Goal: Information Seeking & Learning: Learn about a topic

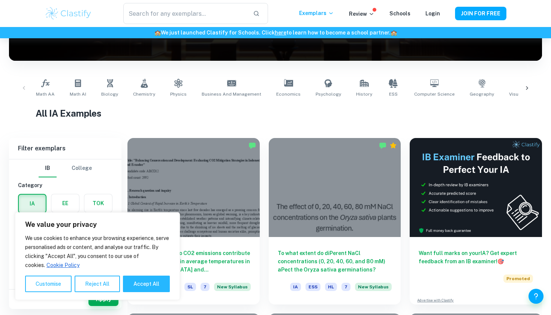
scroll to position [109, 0]
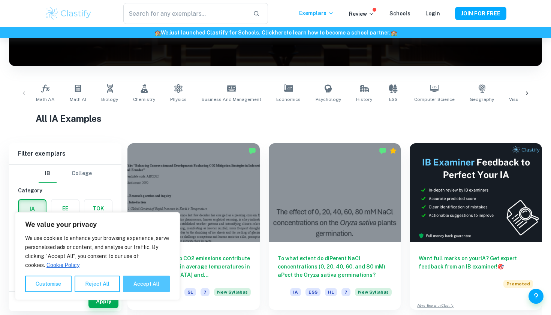
click at [149, 284] on button "Accept All" at bounding box center [146, 283] width 47 height 16
checkbox input "true"
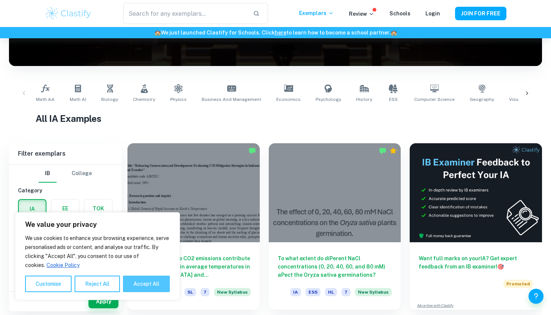
checkbox input "true"
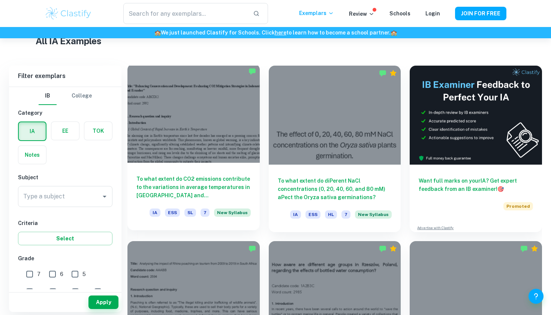
scroll to position [188, 0]
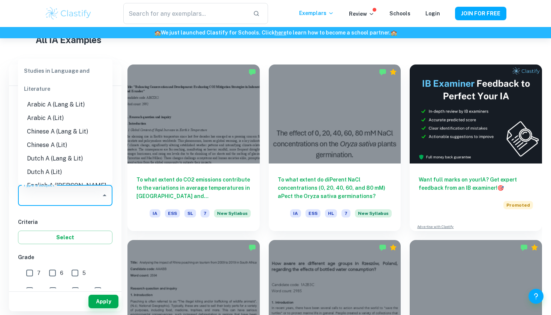
click at [81, 197] on input "Type a subject" at bounding box center [59, 195] width 76 height 14
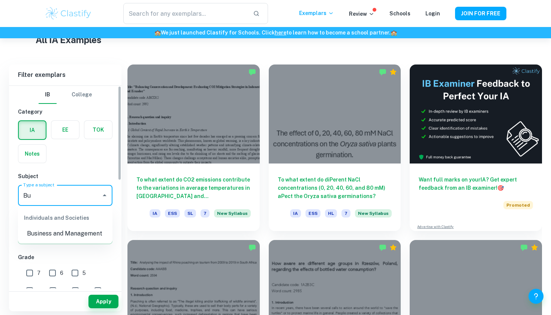
type input "B"
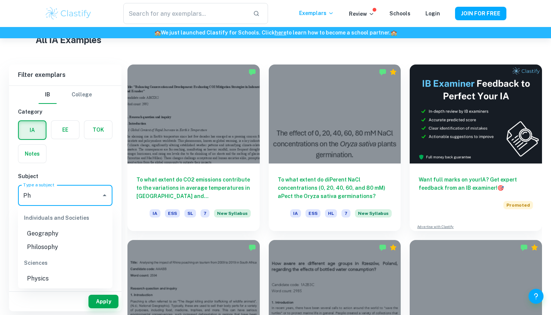
type input "P"
type input "Bus"
click at [32, 232] on li "Business and Management" at bounding box center [65, 233] width 94 height 13
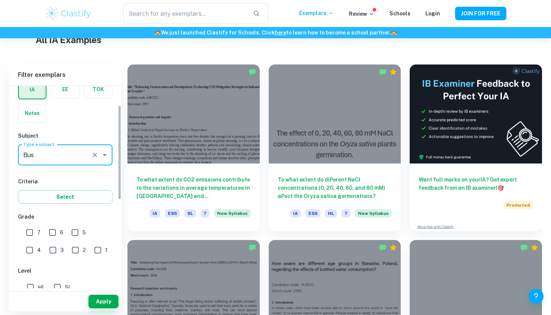
scroll to position [54, 0]
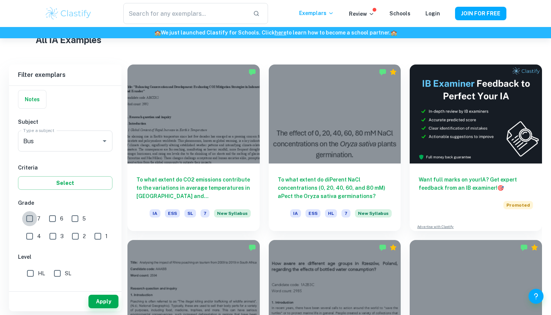
click at [24, 220] on input "7" at bounding box center [29, 218] width 15 height 15
checkbox input "true"
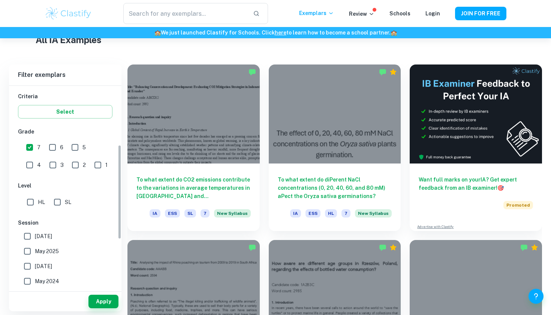
scroll to position [126, 0]
click at [30, 205] on input "HL" at bounding box center [30, 201] width 15 height 15
checkbox input "true"
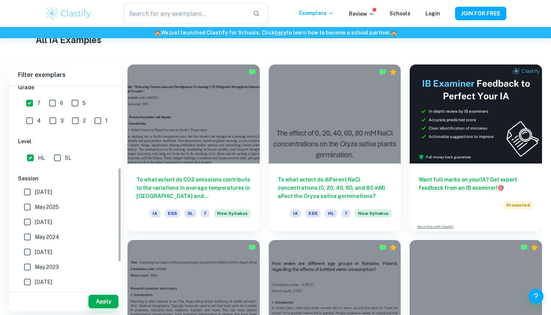
scroll to position [193, 0]
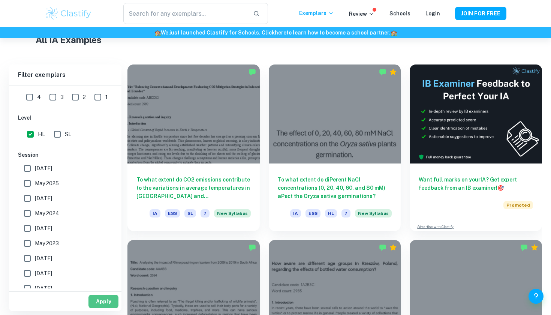
click at [96, 298] on button "Apply" at bounding box center [103, 300] width 30 height 13
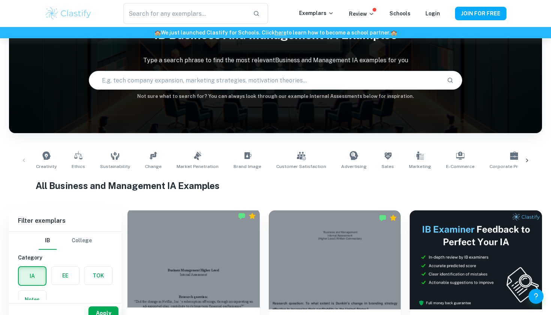
scroll to position [42, 0]
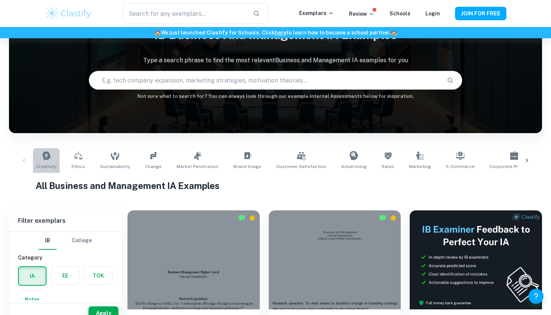
click at [45, 159] on icon at bounding box center [46, 155] width 8 height 8
type input "Creativity"
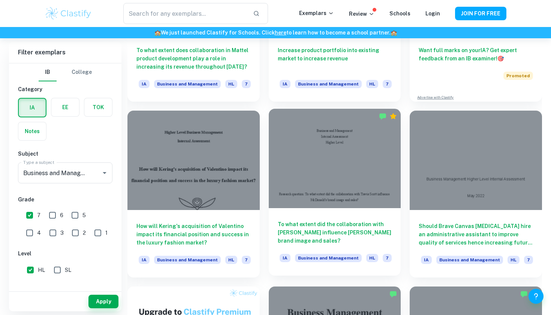
scroll to position [318, 0]
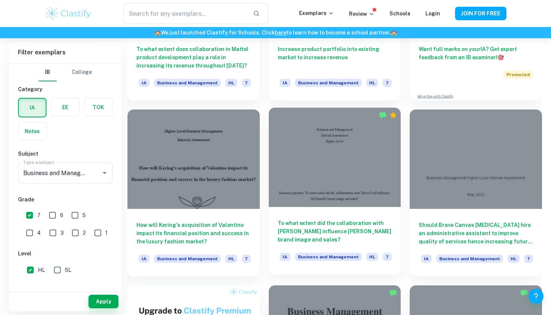
click at [331, 221] on h6 "To what extent did the collaboration with Travis Scott influence McDonald’s bra…" at bounding box center [334, 231] width 114 height 25
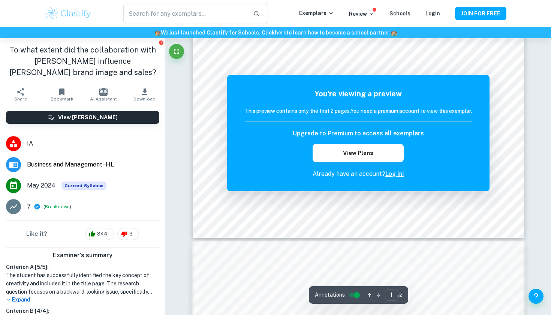
scroll to position [282, 0]
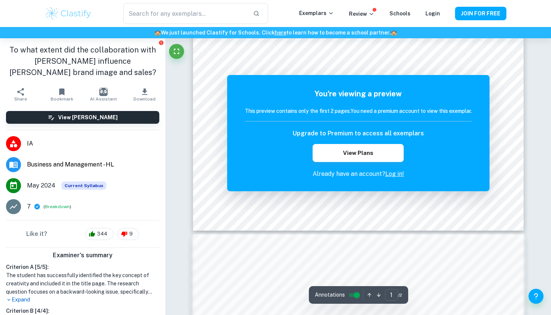
click at [394, 173] on link "Log in!" at bounding box center [394, 173] width 19 height 7
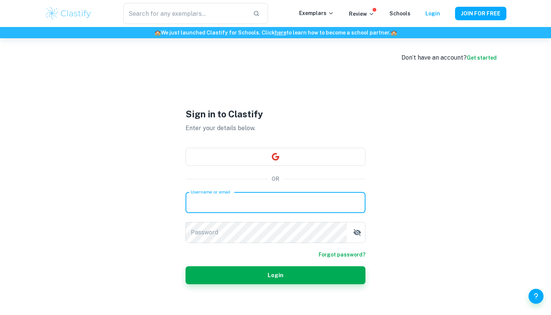
type input "georgii.babichev@myise.cloud"
click at [275, 275] on button "Login" at bounding box center [275, 275] width 180 height 18
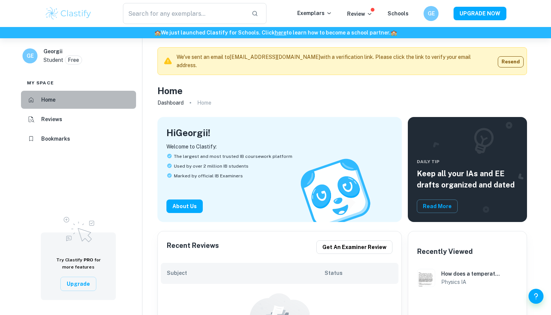
click at [57, 103] on li "Home" at bounding box center [78, 100] width 115 height 18
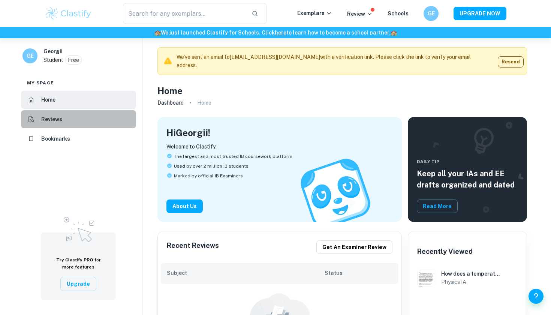
click at [55, 116] on h6 "Reviews" at bounding box center [51, 119] width 21 height 8
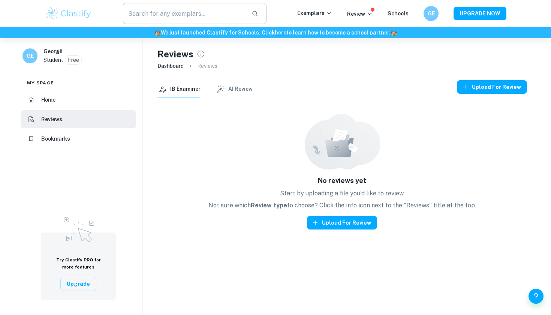
click at [221, 13] on input "text" at bounding box center [184, 13] width 122 height 21
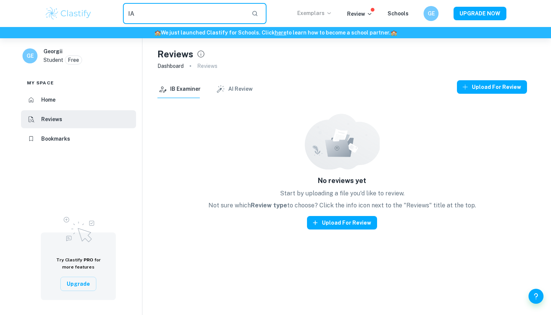
type input "IA"
click at [311, 12] on p "Exemplars" at bounding box center [314, 13] width 35 height 8
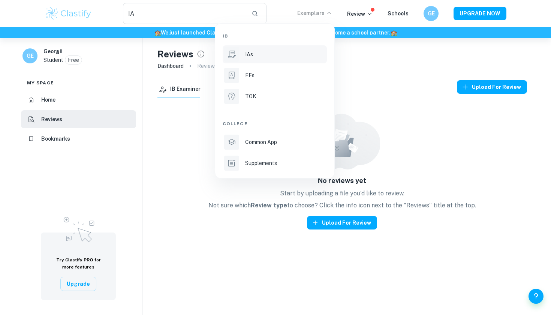
click at [271, 55] on div "IAs" at bounding box center [285, 54] width 80 height 8
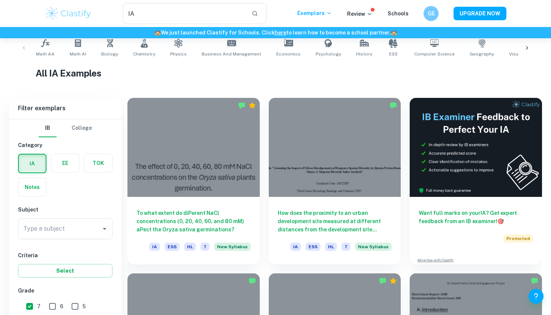
scroll to position [206, 0]
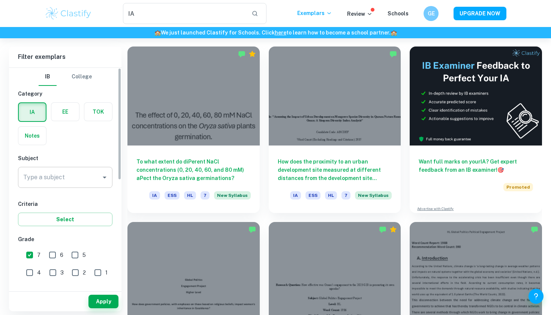
click at [83, 175] on input "Type a subject" at bounding box center [59, 177] width 76 height 14
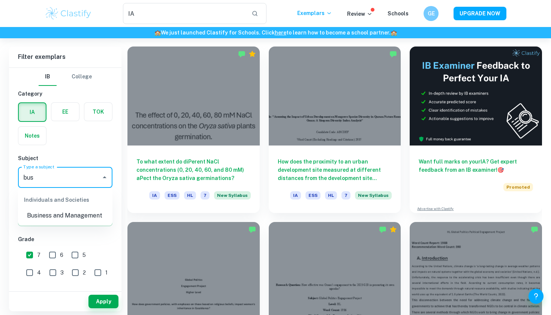
click at [70, 215] on li "Business and Management" at bounding box center [65, 215] width 94 height 13
type input "Business and Management"
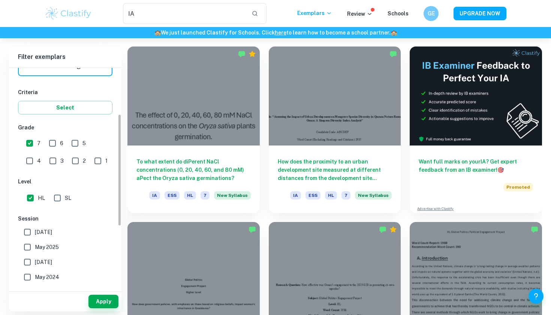
scroll to position [114, 0]
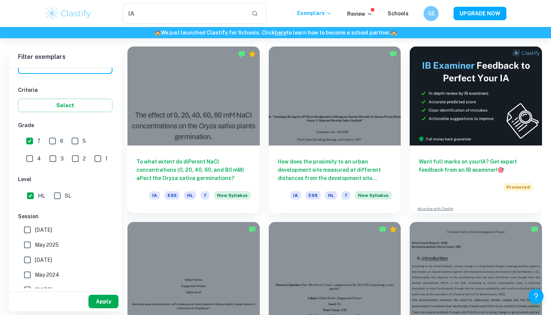
click at [97, 295] on button "Apply" at bounding box center [103, 300] width 30 height 13
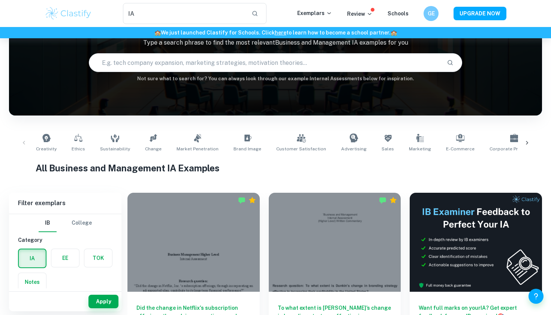
scroll to position [60, 0]
click at [43, 136] on icon at bounding box center [46, 138] width 8 height 8
type input "Creativity"
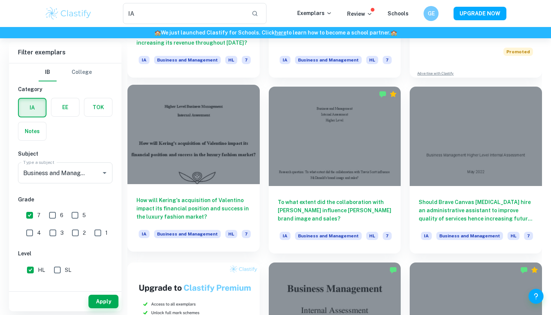
scroll to position [341, 0]
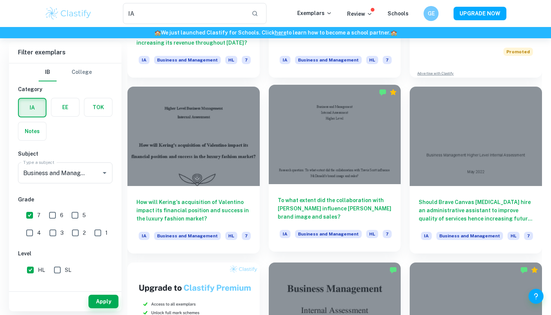
click at [303, 213] on h6 "To what extent did the collaboration with Travis Scott influence McDonald’s bra…" at bounding box center [334, 208] width 114 height 25
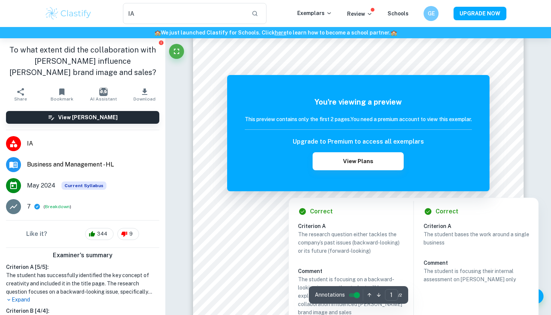
scroll to position [36, 0]
click at [328, 156] on button "View Plans" at bounding box center [357, 161] width 91 height 18
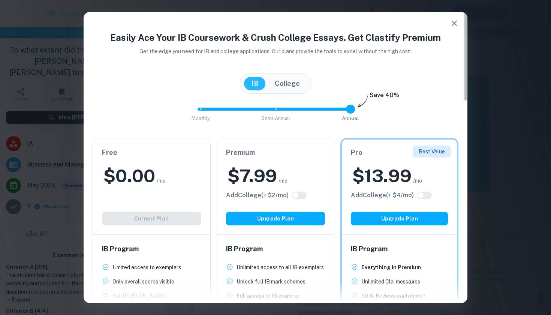
click at [455, 22] on icon "button" at bounding box center [453, 23] width 5 height 5
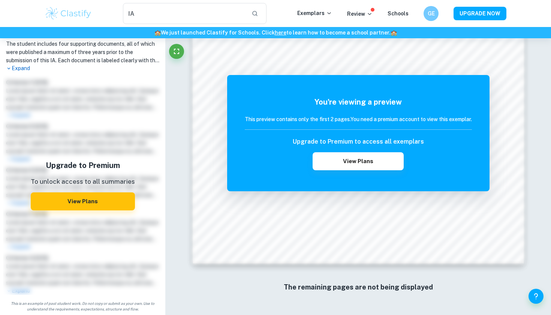
scroll to position [275, 0]
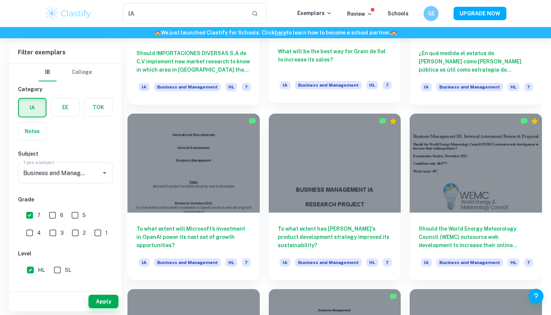
scroll to position [841, 0]
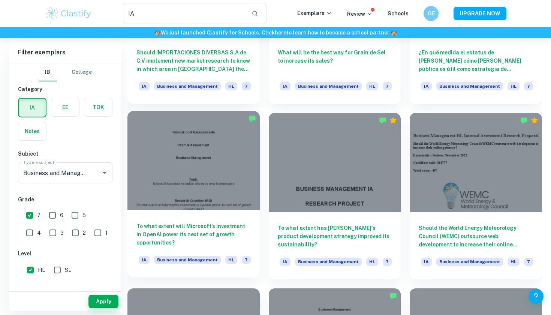
click at [207, 175] on div at bounding box center [193, 160] width 132 height 99
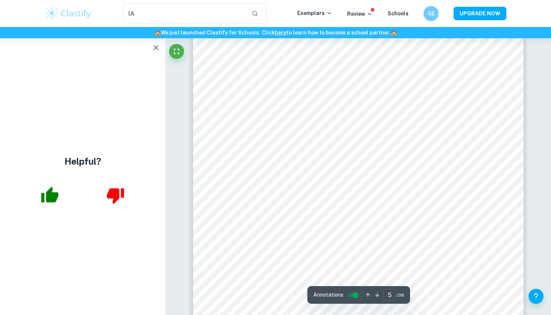
scroll to position [1881, 0]
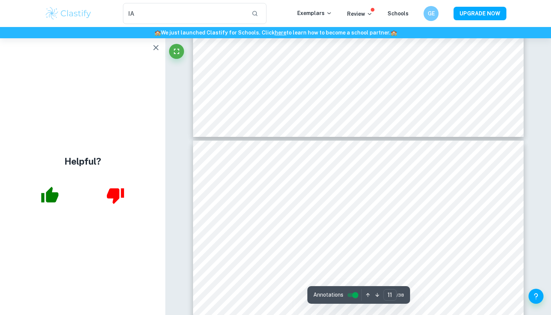
type input "12"
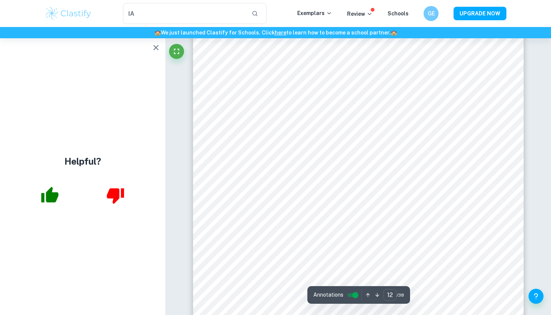
scroll to position [4972, 0]
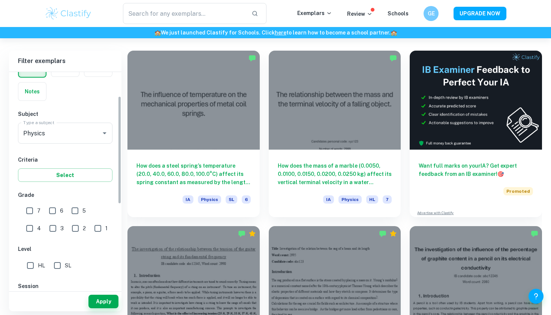
scroll to position [57, 0]
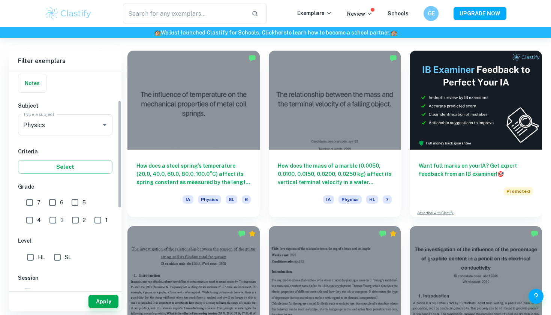
click at [32, 204] on input "7" at bounding box center [29, 202] width 15 height 15
checkbox input "true"
click at [33, 258] on input "HL" at bounding box center [30, 256] width 15 height 15
checkbox input "true"
click at [97, 301] on button "Apply" at bounding box center [103, 300] width 30 height 13
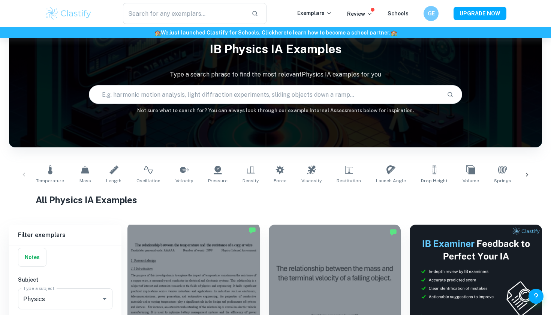
scroll to position [25, 0]
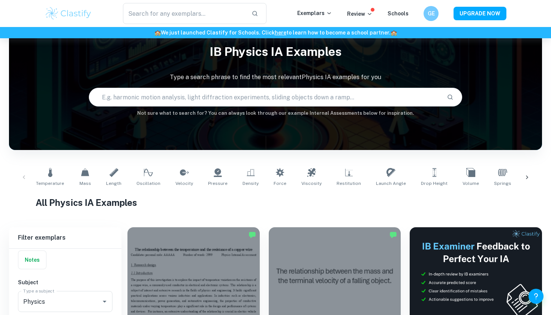
click at [195, 94] on input "text" at bounding box center [264, 97] width 351 height 21
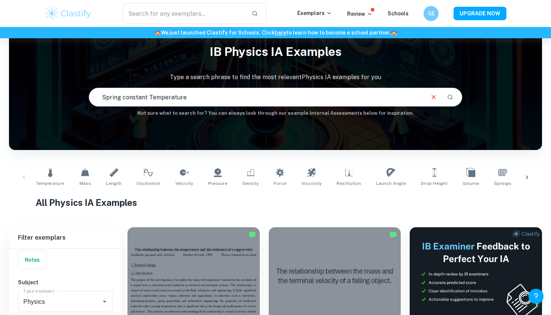
type input "Spring constant Temperature"
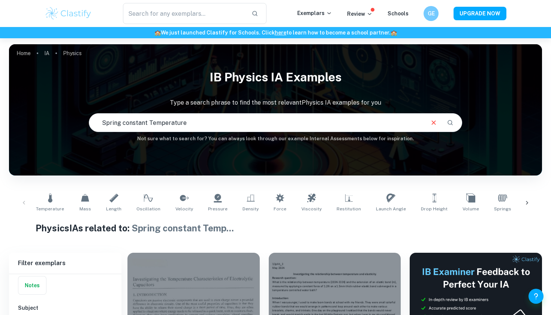
drag, startPoint x: 195, startPoint y: 127, endPoint x: 48, endPoint y: 116, distance: 146.8
click at [48, 116] on div "IB Physics IA examples Type a search phrase to find the most relevant Physics I…" at bounding box center [275, 103] width 533 height 77
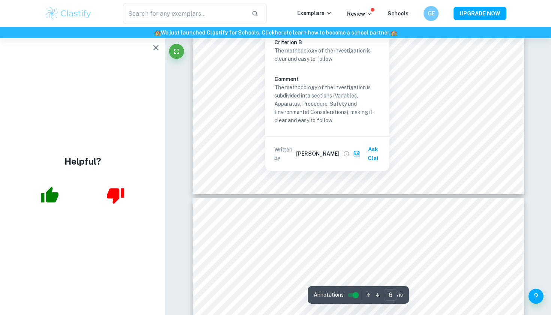
scroll to position [2545, 0]
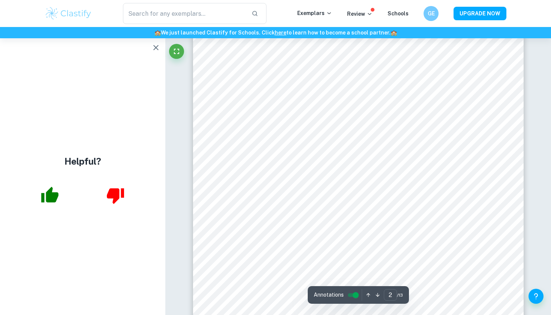
type input "1"
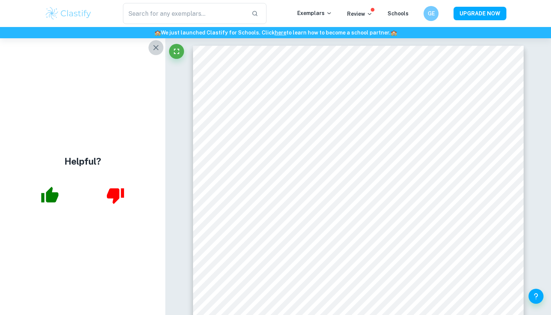
click at [154, 46] on icon "button" at bounding box center [155, 47] width 5 height 5
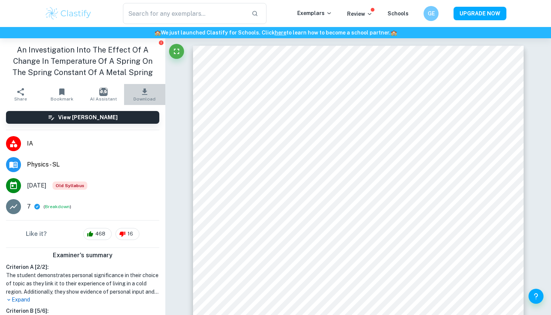
click at [143, 90] on icon "button" at bounding box center [144, 91] width 5 height 6
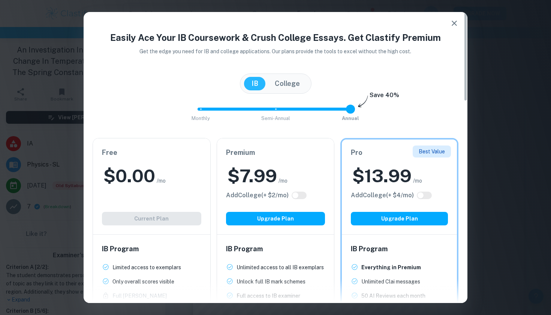
click at [130, 168] on h2 "$ 0.00" at bounding box center [129, 176] width 52 height 24
click at [452, 19] on icon "button" at bounding box center [453, 23] width 9 height 9
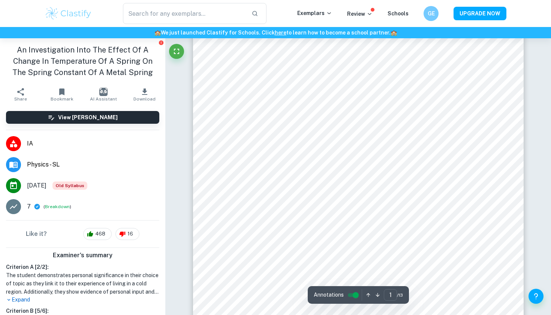
scroll to position [32, 0]
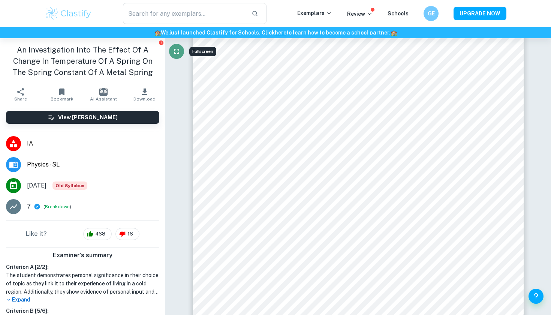
click at [179, 51] on icon "Fullscreen" at bounding box center [176, 51] width 9 height 9
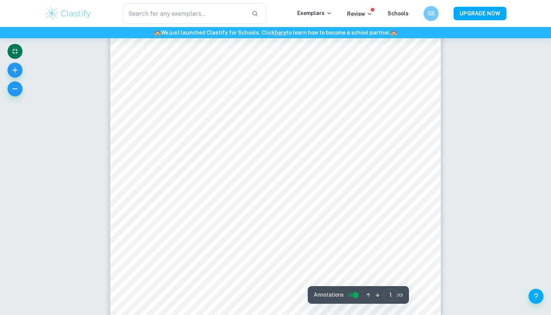
scroll to position [20, 0]
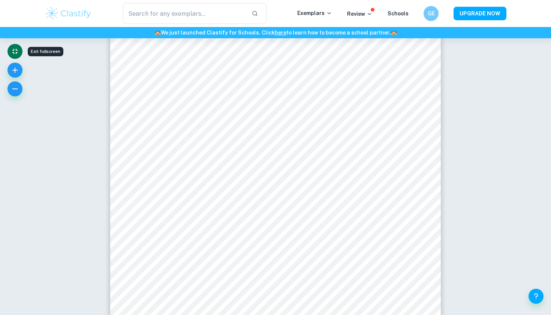
click at [13, 49] on icon "Exit fullscreen" at bounding box center [14, 51] width 9 height 9
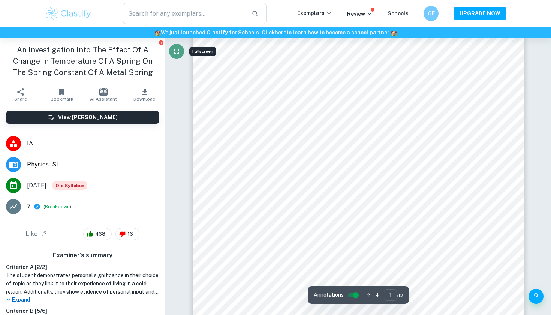
click at [176, 53] on icon "Fullscreen" at bounding box center [176, 51] width 9 height 9
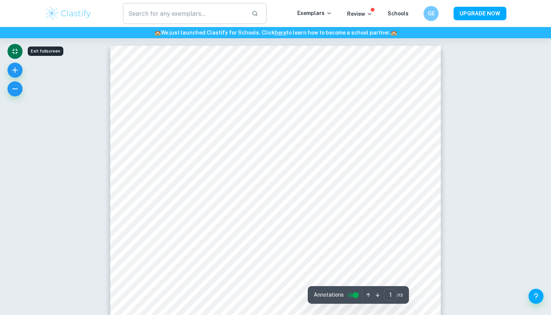
scroll to position [0, 0]
